Goal: Information Seeking & Learning: Learn about a topic

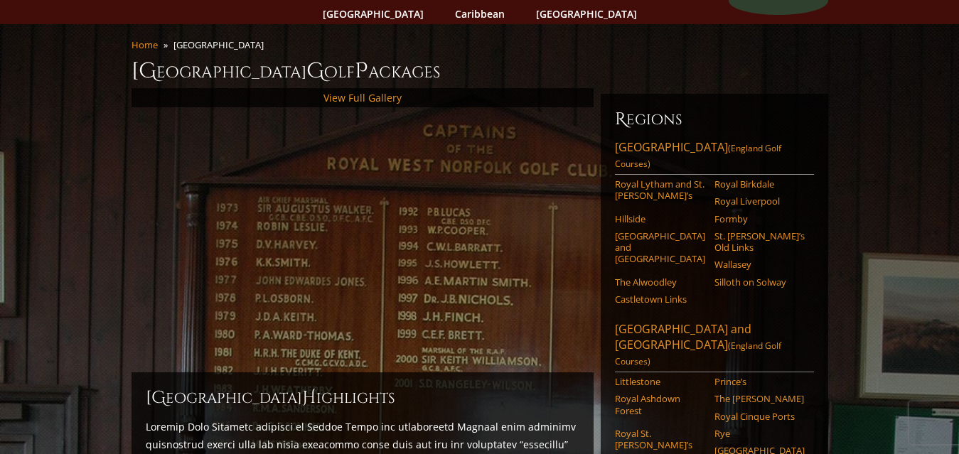
scroll to position [192, 0]
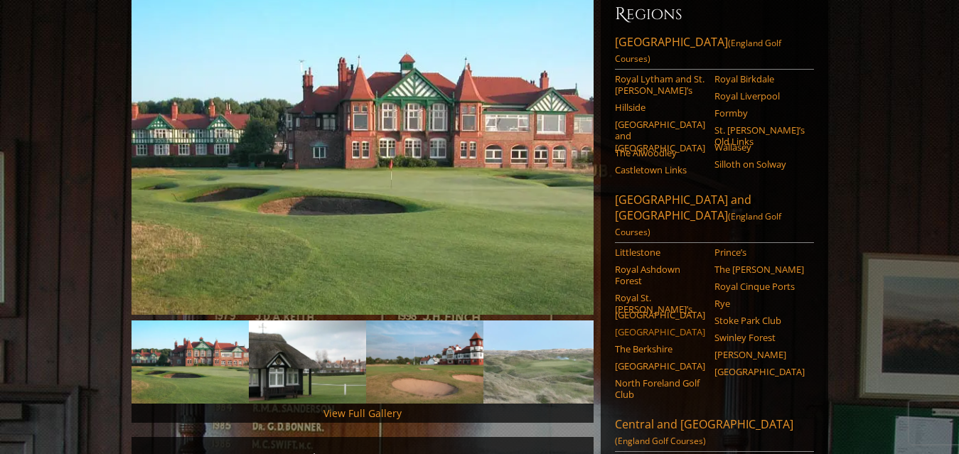
click at [656, 326] on link "[GEOGRAPHIC_DATA]" at bounding box center [660, 331] width 90 height 11
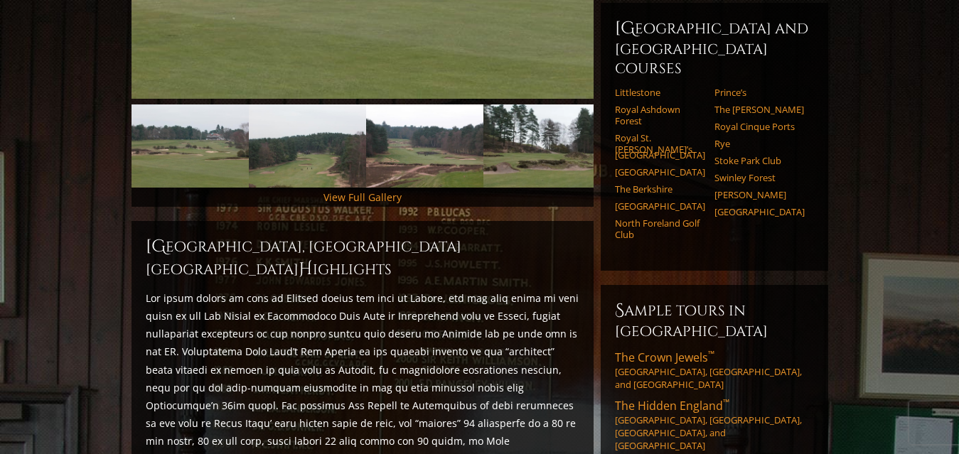
scroll to position [390, 0]
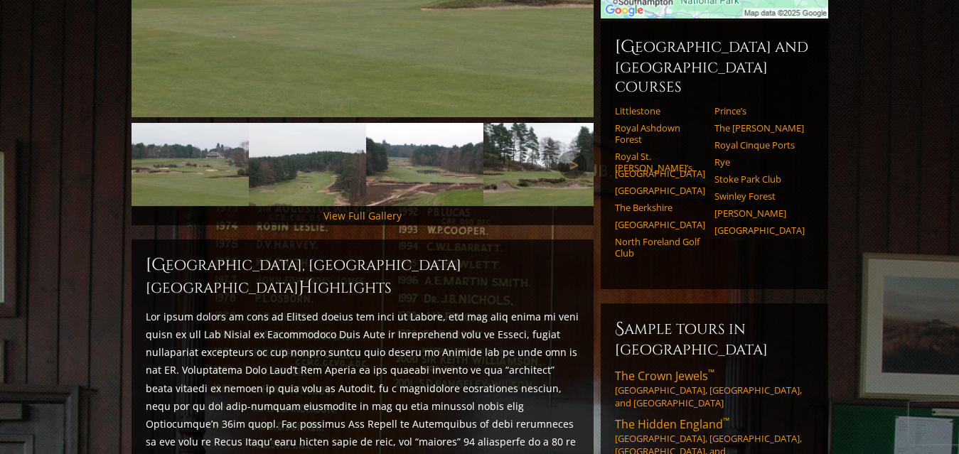
click at [281, 180] on img at bounding box center [307, 164] width 117 height 83
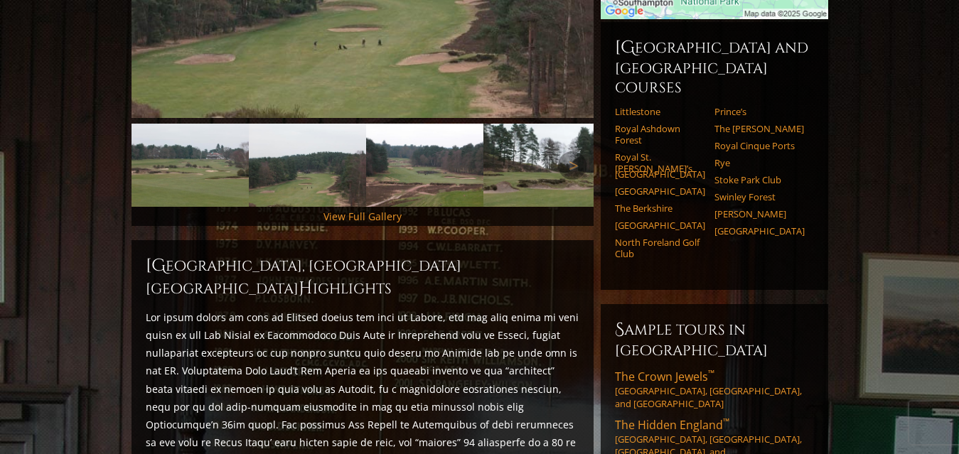
click at [211, 155] on img at bounding box center [190, 165] width 117 height 83
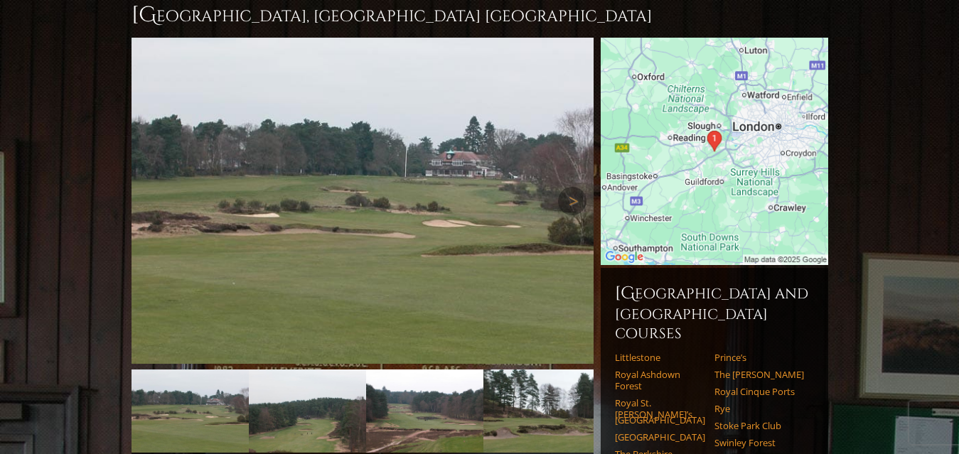
scroll to position [143, 0]
click at [576, 187] on link "Next" at bounding box center [572, 201] width 28 height 28
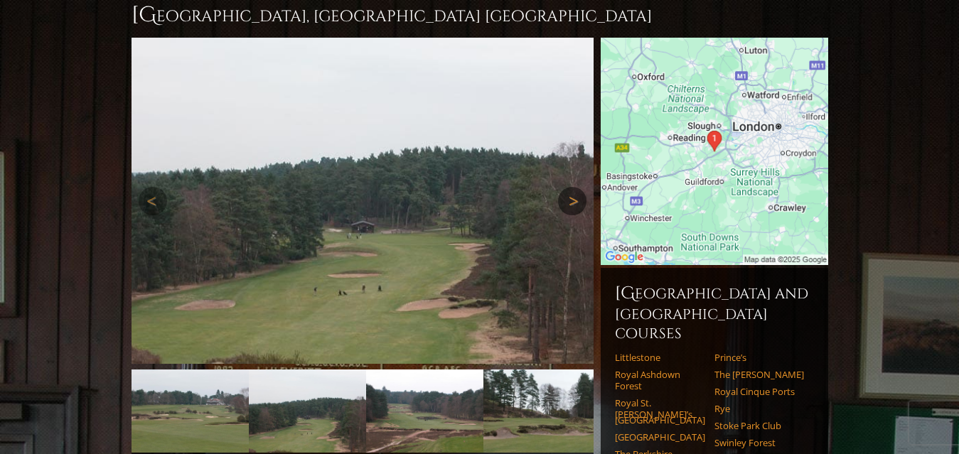
click at [576, 187] on link "Next" at bounding box center [572, 201] width 28 height 28
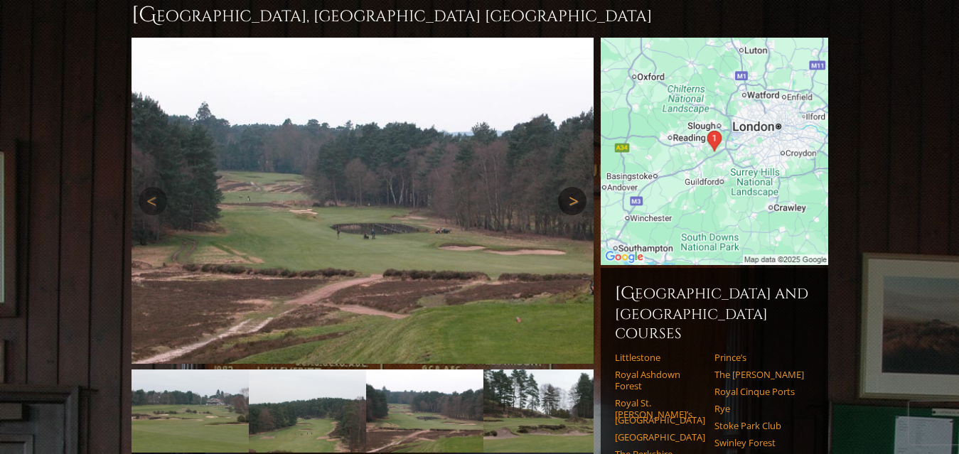
click at [576, 187] on link "Next" at bounding box center [572, 201] width 28 height 28
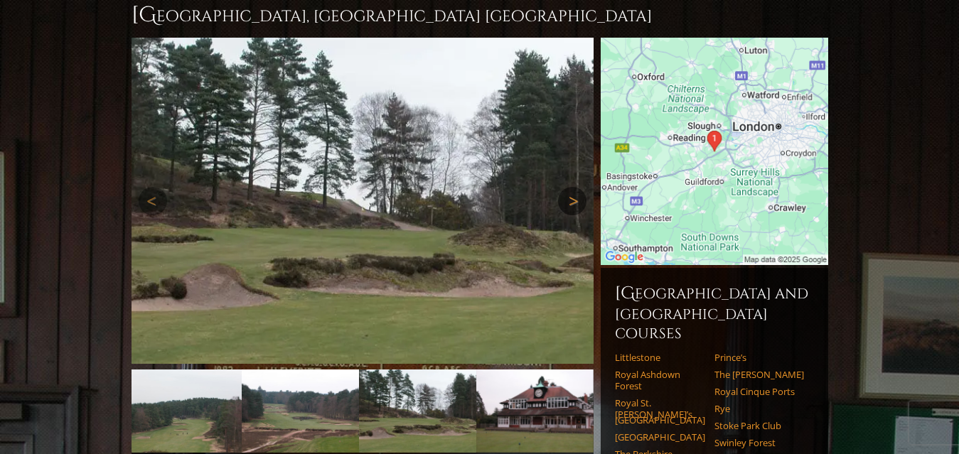
click at [576, 187] on link "Next" at bounding box center [572, 201] width 28 height 28
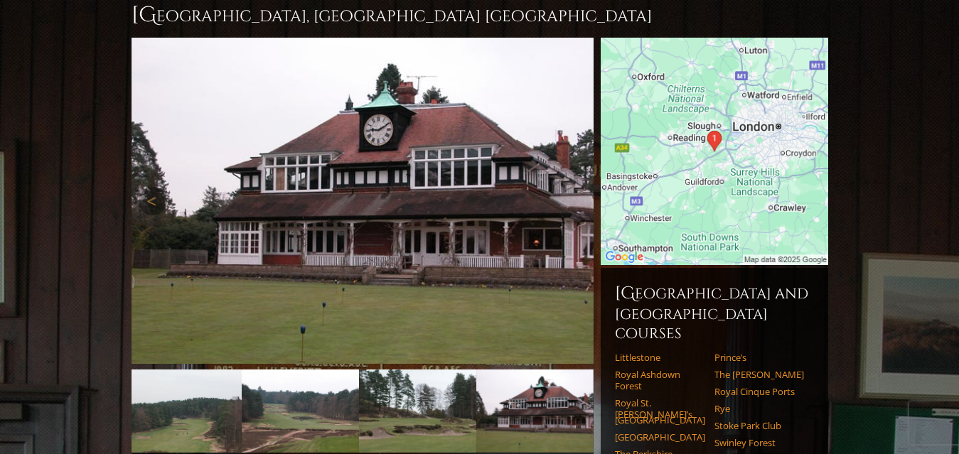
click at [576, 187] on link "Next" at bounding box center [572, 201] width 28 height 28
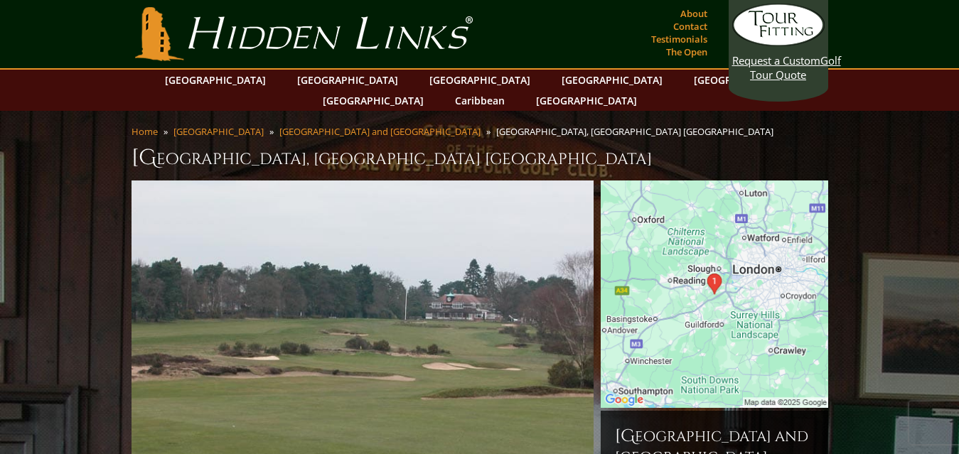
scroll to position [0, 0]
click at [422, 81] on link "[GEOGRAPHIC_DATA]" at bounding box center [479, 80] width 115 height 21
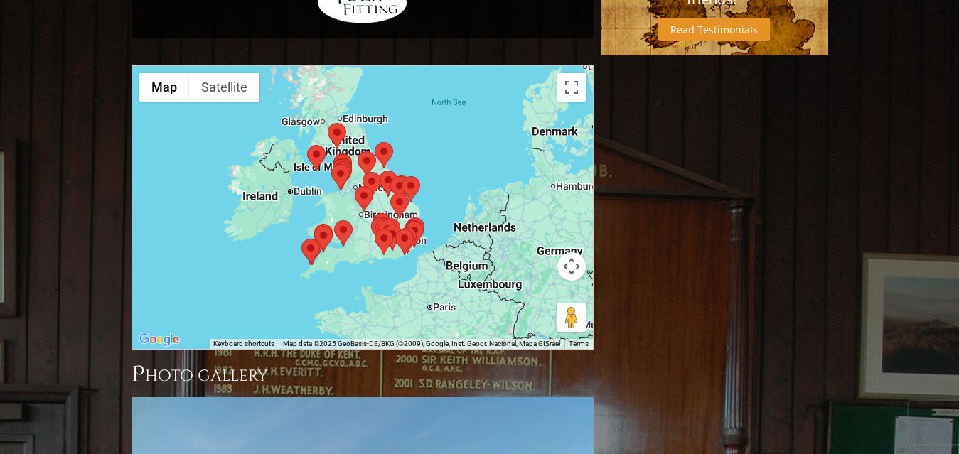
scroll to position [1186, 0]
